Goal: Check status: Check status

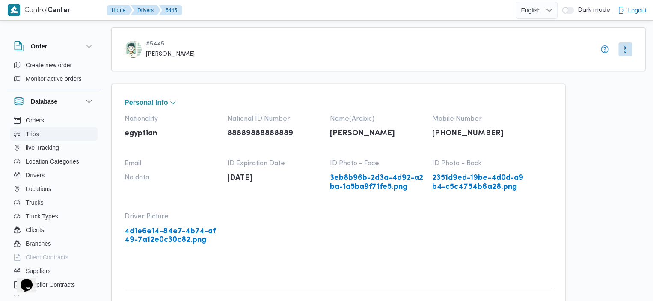
click at [52, 138] on button "Trips" at bounding box center [53, 134] width 87 height 14
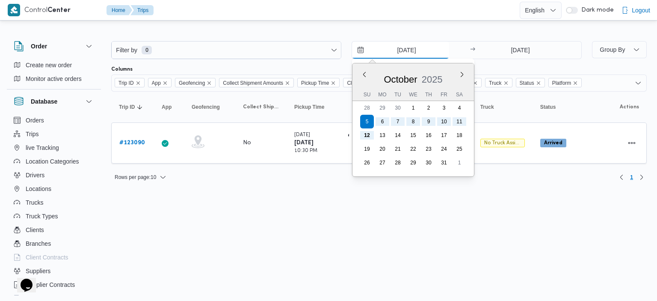
click at [362, 50] on input "5/10/2025" at bounding box center [400, 49] width 97 height 17
click at [363, 75] on button "Previous Month" at bounding box center [364, 74] width 8 height 8
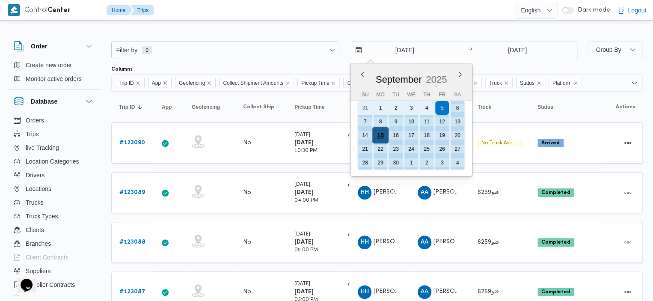
click at [387, 133] on div "15" at bounding box center [380, 135] width 16 height 16
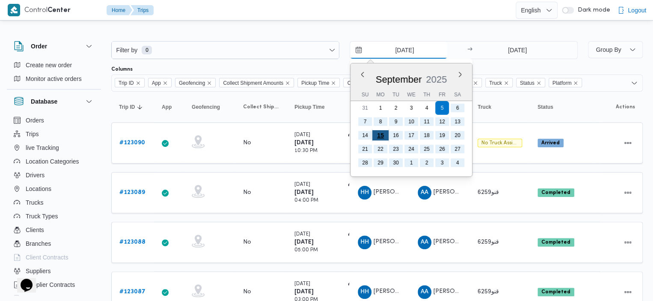
type input "15/9/2025"
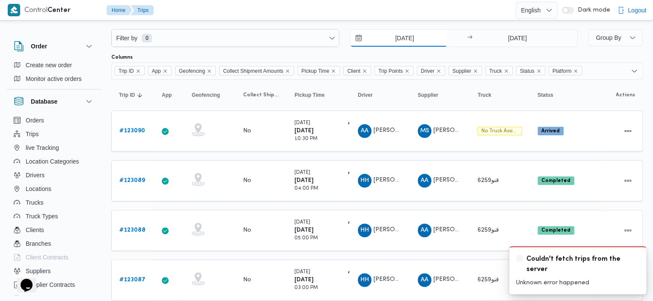
scroll to position [29, 0]
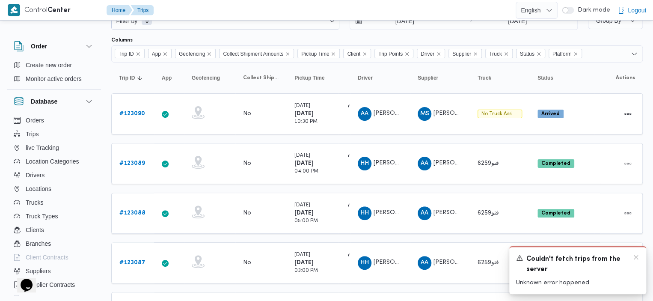
click at [636, 253] on div "A new notification appears Couldn't fetch trips from the server Unknown error h…" at bounding box center [577, 270] width 137 height 48
click at [634, 258] on icon "Dismiss toast" at bounding box center [635, 257] width 7 height 7
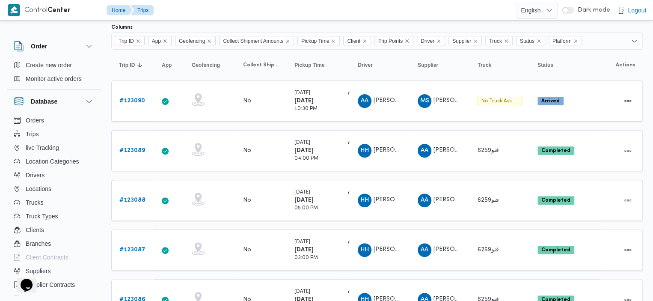
scroll to position [0, 0]
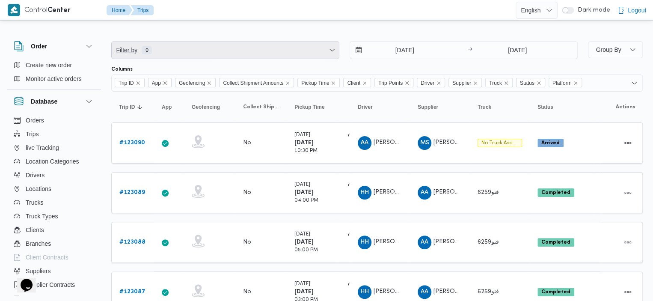
click at [235, 49] on span "Filter by 0" at bounding box center [225, 49] width 227 height 17
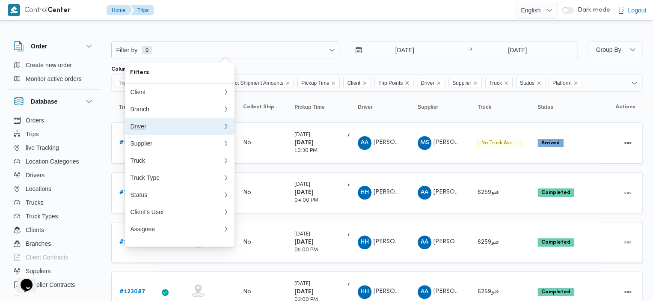
click at [222, 128] on div "Driver" at bounding box center [176, 126] width 92 height 7
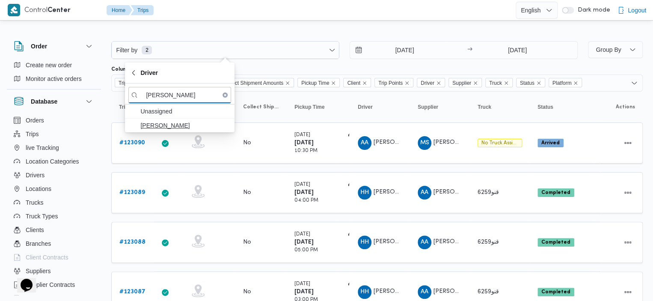
type input "هاجر هشام"
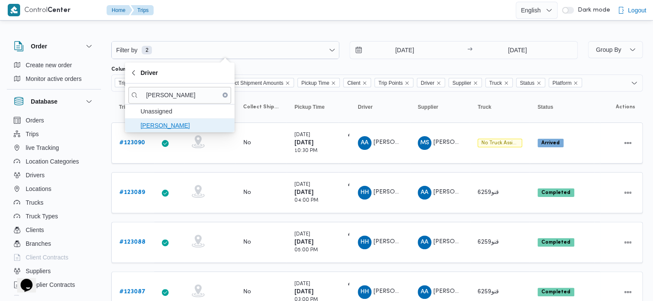
click at [163, 125] on span "[PERSON_NAME]" at bounding box center [184, 125] width 89 height 10
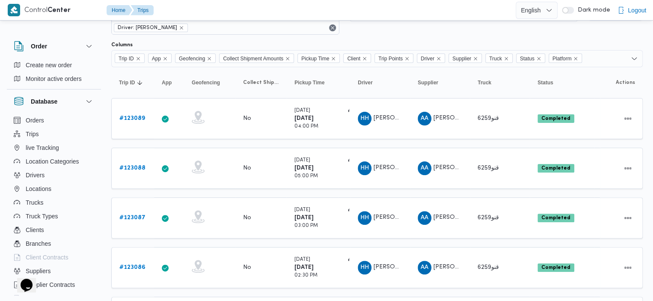
scroll to position [38, 0]
click at [578, 56] on icon "Remove Platform from selection in this group" at bounding box center [575, 58] width 5 height 5
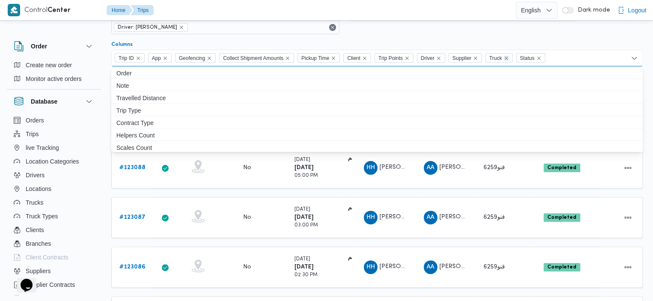
click at [508, 56] on icon "Remove Truck from selection in this group" at bounding box center [505, 58] width 5 height 5
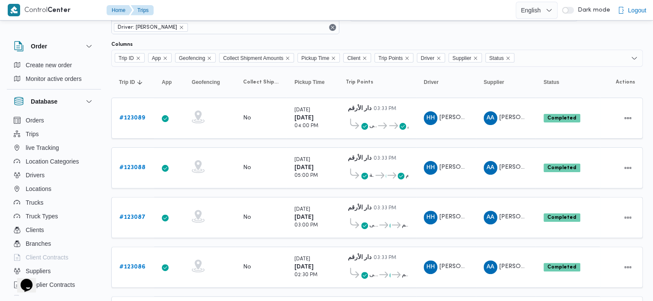
click at [544, 36] on div "Filter by 1 Driver: هاجر هشام خضر 15/9/2025 → 12/10/2025" at bounding box center [344, 18] width 476 height 41
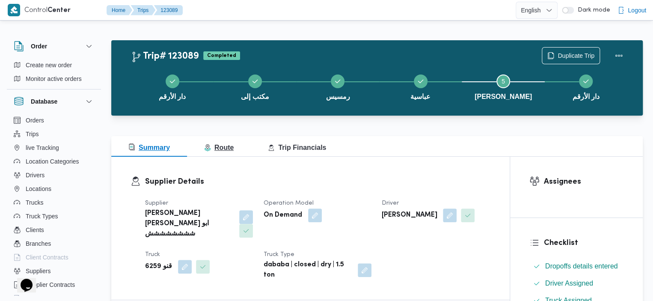
click at [220, 144] on span "Route" at bounding box center [219, 147] width 30 height 7
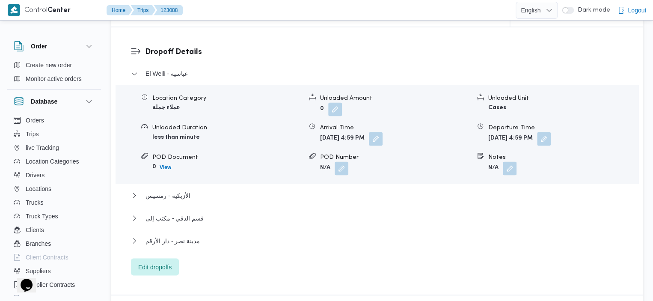
scroll to position [743, 0]
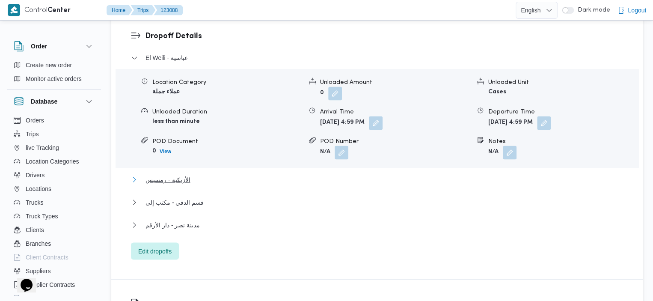
click at [174, 174] on span "الأزبكية - رمسيس" at bounding box center [167, 179] width 44 height 10
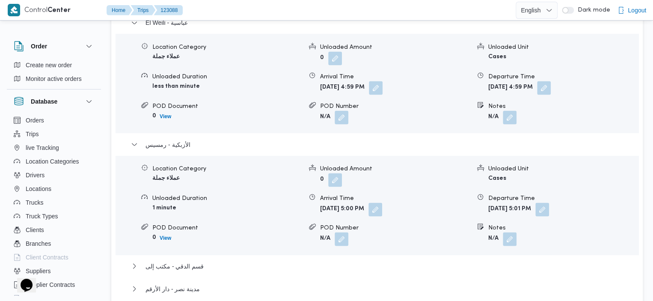
scroll to position [846, 0]
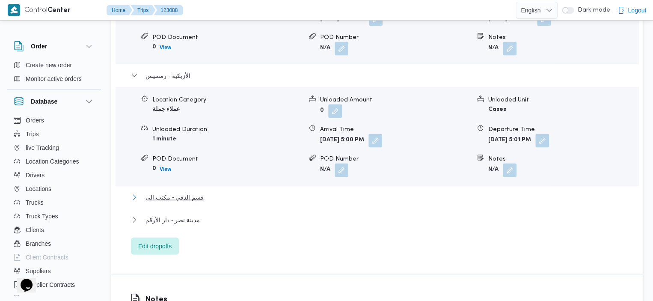
click at [173, 192] on span "قسم الدقي - مكتب إلى" at bounding box center [174, 197] width 58 height 10
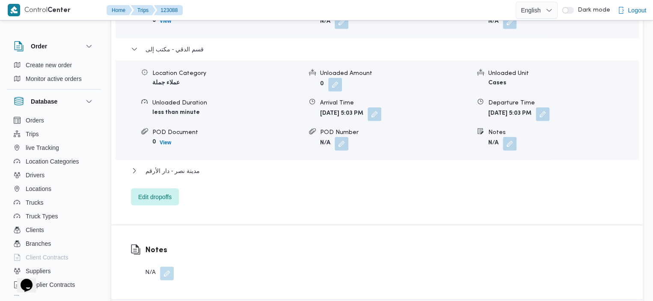
scroll to position [931, 0]
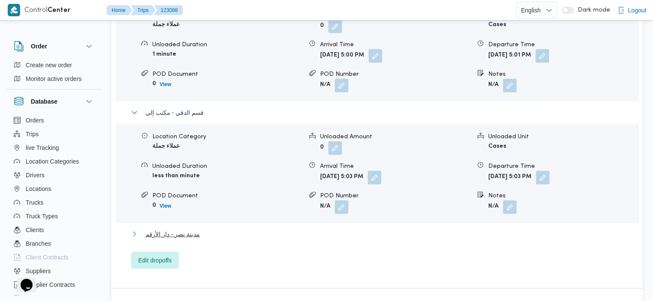
click at [186, 229] on span "مدينة نصر - دار الأرقم" at bounding box center [172, 234] width 54 height 10
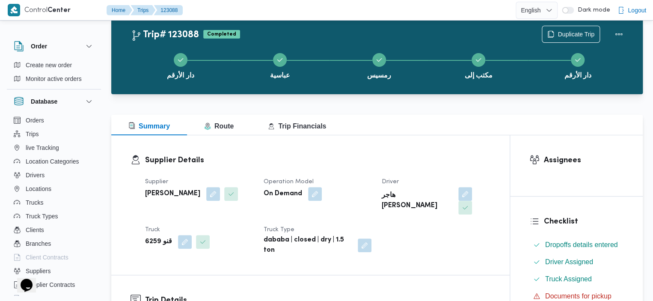
scroll to position [0, 0]
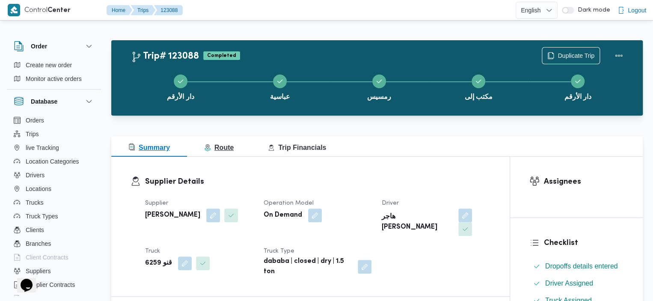
click at [223, 140] on button "Route" at bounding box center [219, 146] width 64 height 21
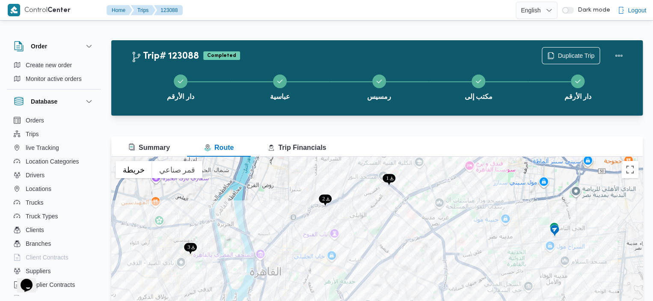
drag, startPoint x: 437, startPoint y: 239, endPoint x: 429, endPoint y: 193, distance: 46.8
click at [429, 193] on div at bounding box center [376, 264] width 531 height 214
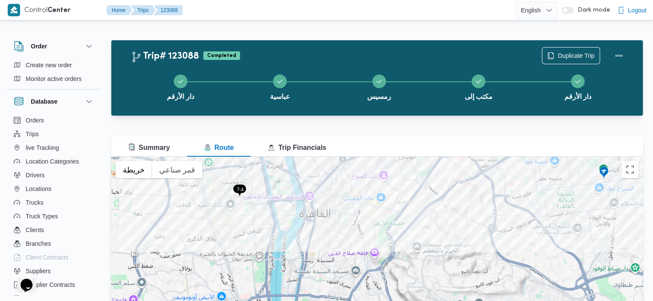
drag, startPoint x: 264, startPoint y: 272, endPoint x: 279, endPoint y: 193, distance: 80.0
click at [279, 193] on div at bounding box center [376, 264] width 531 height 214
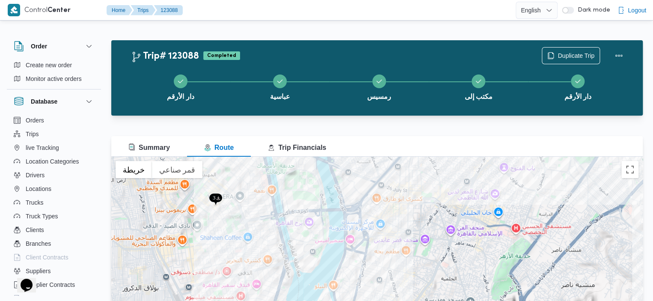
drag, startPoint x: 290, startPoint y: 184, endPoint x: 300, endPoint y: 226, distance: 42.8
click at [300, 226] on div at bounding box center [376, 264] width 531 height 214
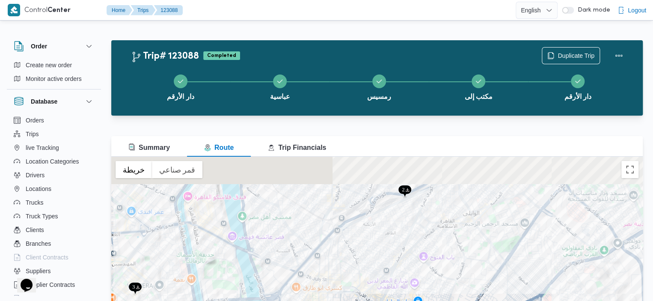
drag, startPoint x: 451, startPoint y: 216, endPoint x: 369, endPoint y: 305, distance: 120.8
click at [369, 300] on html "Control Center Home Trips 123088 English عربي Dark mode Logout Order Create new…" at bounding box center [326, 150] width 653 height 301
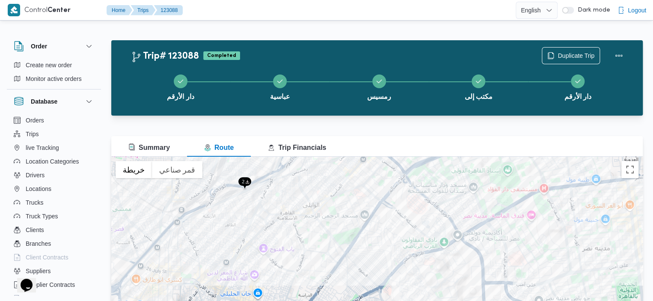
drag, startPoint x: 425, startPoint y: 249, endPoint x: 268, endPoint y: 241, distance: 158.0
click at [268, 241] on div at bounding box center [376, 264] width 531 height 214
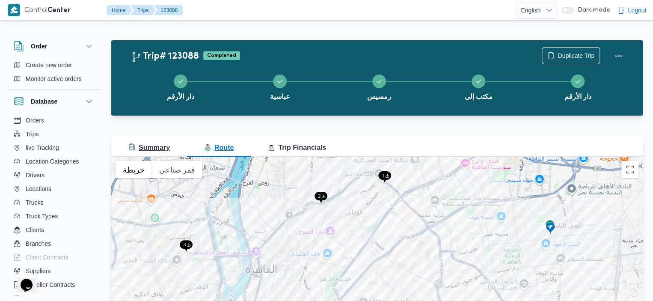
click at [177, 142] on button "Summary" at bounding box center [149, 146] width 76 height 21
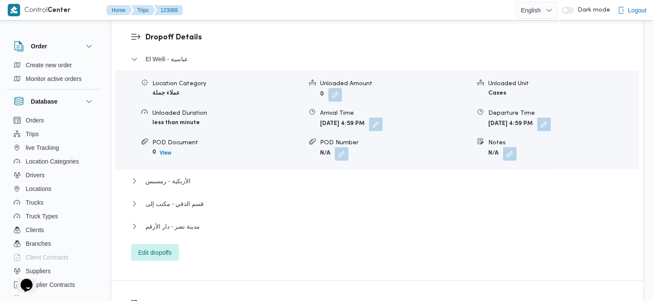
scroll to position [746, 0]
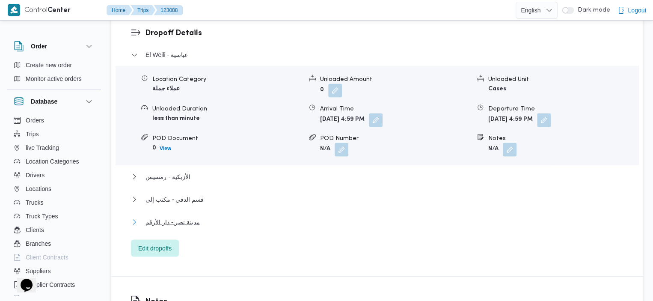
click at [183, 216] on span "مدينة نصر - دار الأرقم" at bounding box center [172, 221] width 54 height 10
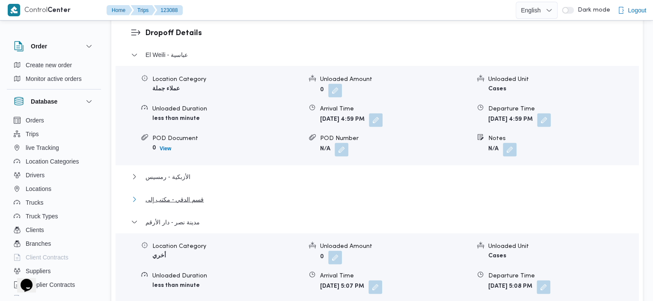
click at [186, 194] on span "قسم الدقي - مكتب إلى" at bounding box center [174, 199] width 58 height 10
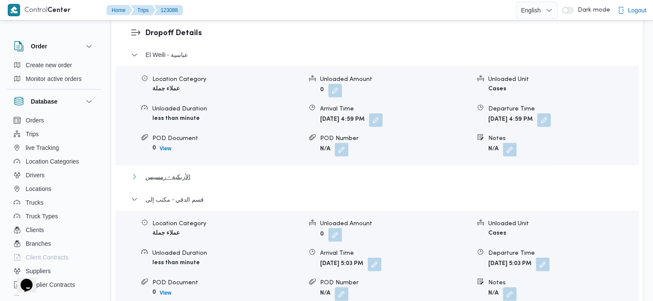
click at [169, 171] on span "الأزبكية - رمسيس" at bounding box center [167, 176] width 44 height 10
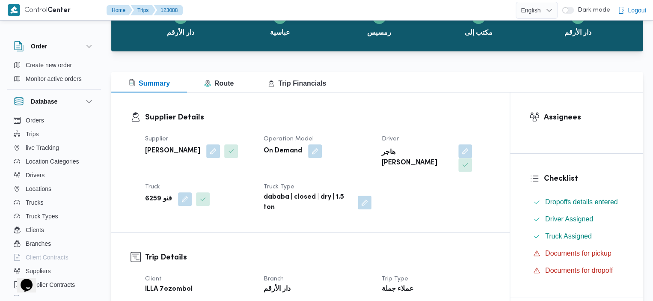
scroll to position [0, 0]
